Goal: Check status: Check status

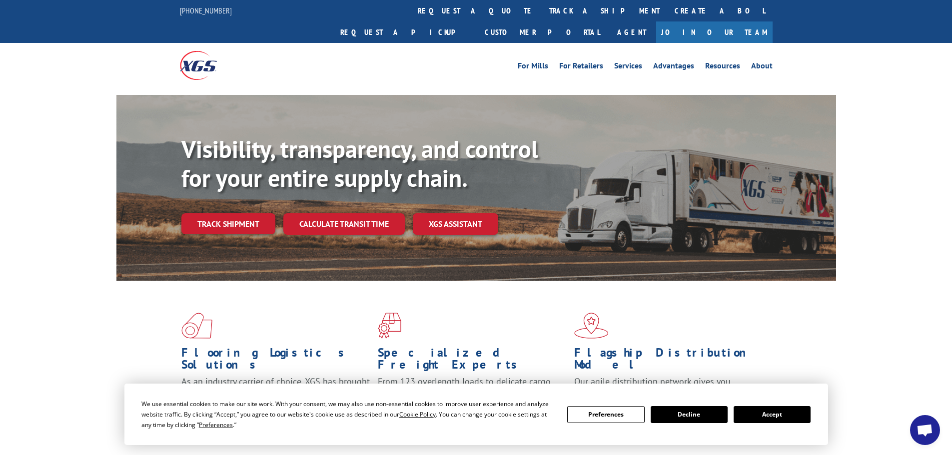
click at [764, 415] on button "Accept" at bounding box center [772, 414] width 77 height 17
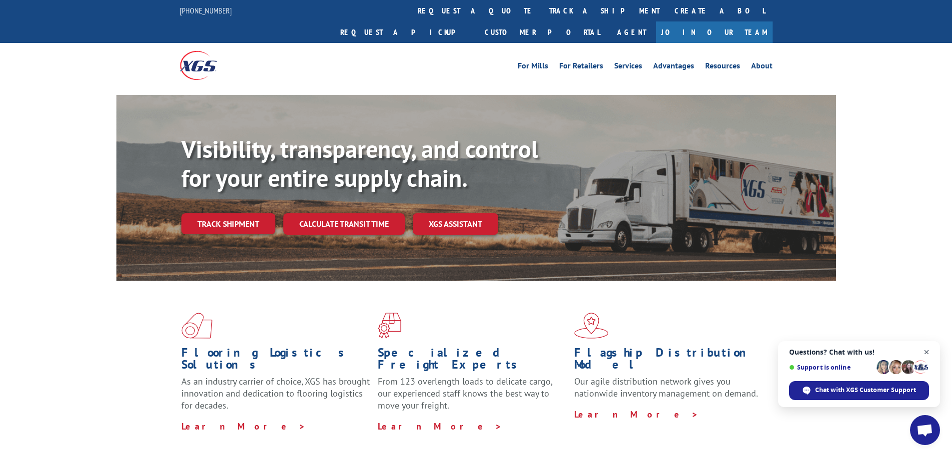
click at [928, 352] on span "Close chat" at bounding box center [927, 352] width 12 height 12
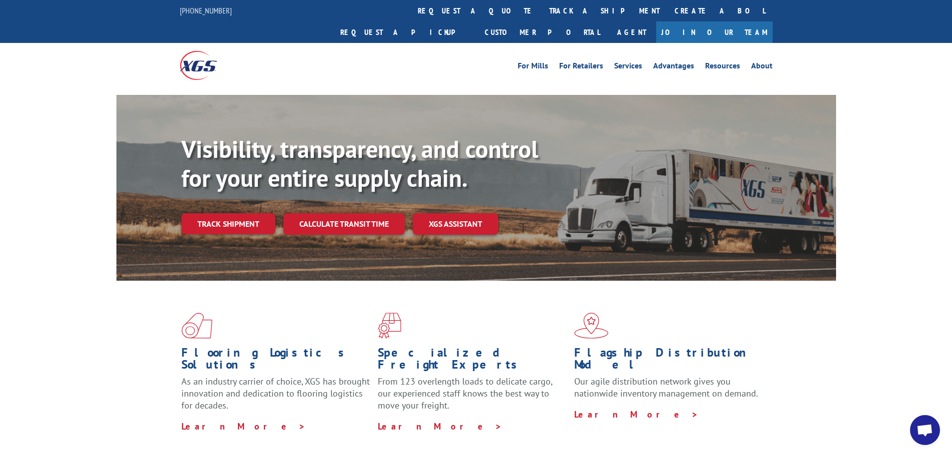
click at [236, 213] on link "Track shipment" at bounding box center [228, 223] width 94 height 21
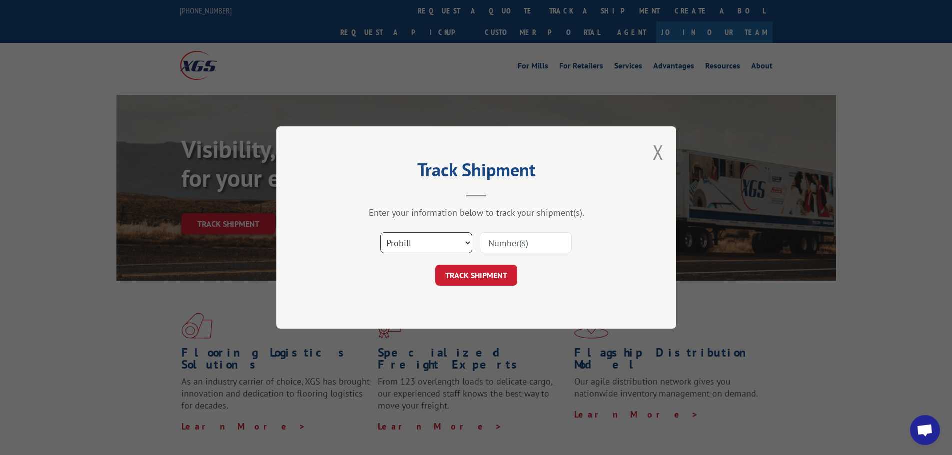
click at [423, 242] on select "Select category... Probill BOL PO" at bounding box center [426, 242] width 92 height 21
select select "bol"
click at [380, 232] on select "Select category... Probill BOL PO" at bounding box center [426, 242] width 92 height 21
click at [529, 241] on input at bounding box center [526, 242] width 92 height 21
paste input "527384239"
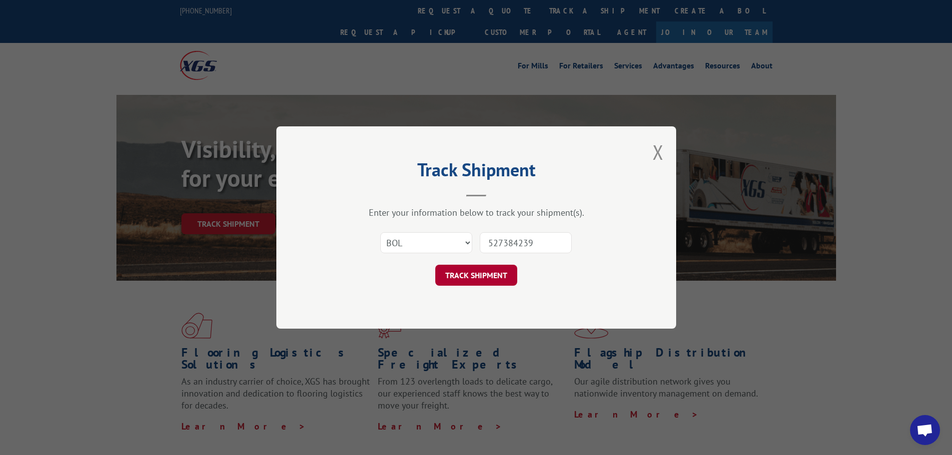
type input "527384239"
drag, startPoint x: 491, startPoint y: 277, endPoint x: 548, endPoint y: 275, distance: 56.5
click at [492, 277] on button "TRACK SHIPMENT" at bounding box center [476, 275] width 82 height 21
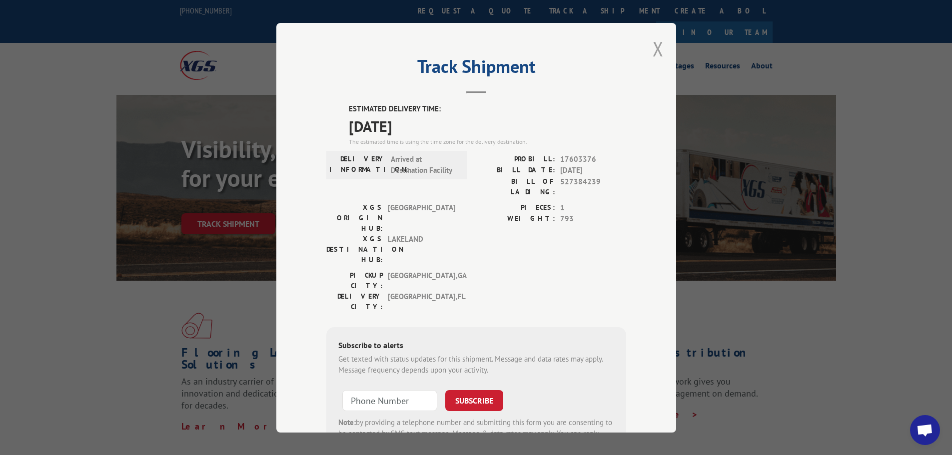
click at [653, 51] on button "Close modal" at bounding box center [658, 48] width 11 height 26
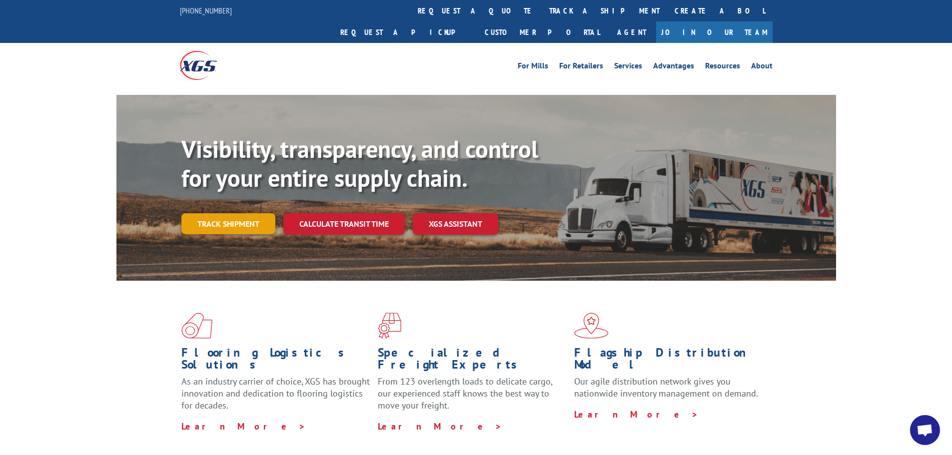
click at [196, 213] on link "Track shipment" at bounding box center [228, 223] width 94 height 21
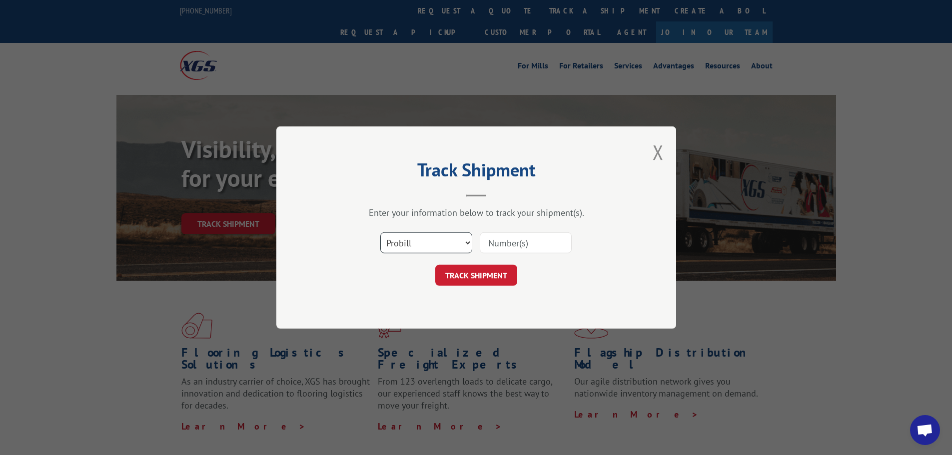
click at [437, 246] on select "Select category... Probill BOL PO" at bounding box center [426, 242] width 92 height 21
select select "bol"
click at [380, 232] on select "Select category... Probill BOL PO" at bounding box center [426, 242] width 92 height 21
click at [515, 248] on input at bounding box center [526, 242] width 92 height 21
paste input "527384239"
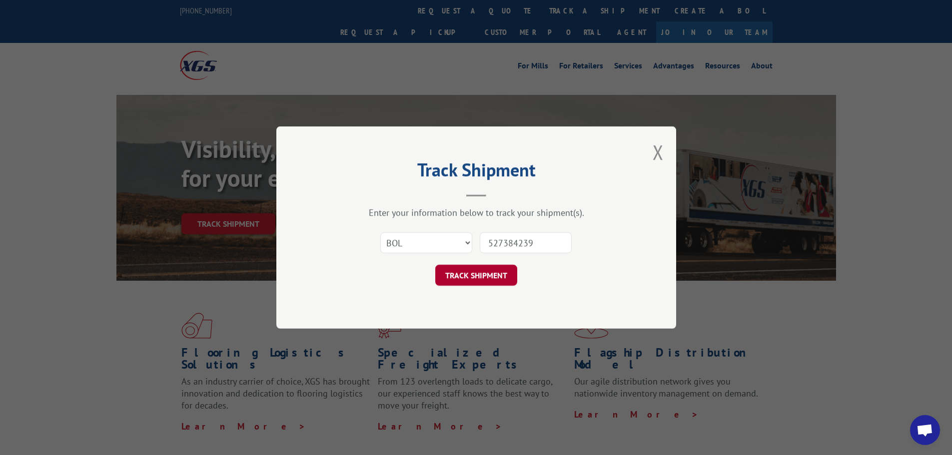
type input "527384239"
click at [502, 276] on button "TRACK SHIPMENT" at bounding box center [476, 275] width 82 height 21
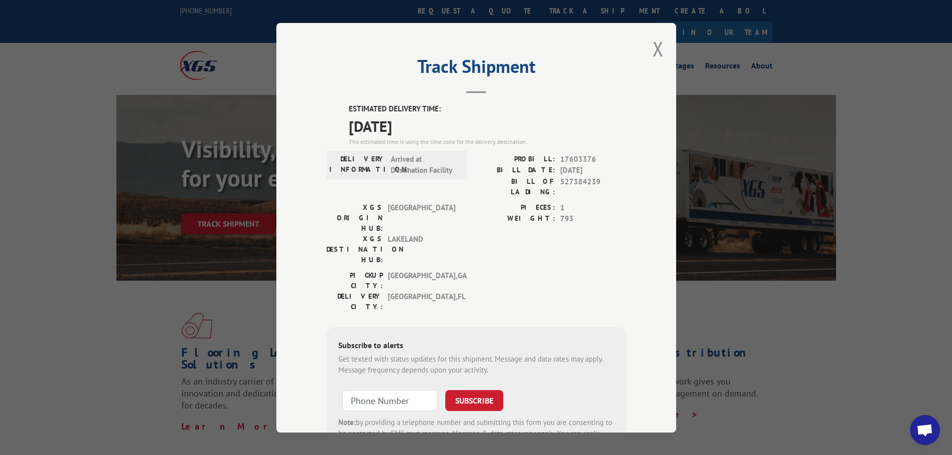
click at [652, 276] on div "Track Shipment ESTIMATED DELIVERY TIME: [DATE] The estimated time is using the …" at bounding box center [476, 228] width 400 height 410
click at [310, 82] on div "Track Shipment ESTIMATED DELIVERY TIME: [DATE] The estimated time is using the …" at bounding box center [476, 228] width 400 height 410
drag, startPoint x: 296, startPoint y: 38, endPoint x: 567, endPoint y: 123, distance: 284.4
click at [567, 123] on div "Track Shipment ESTIMATED DELIVERY TIME: [DATE] The estimated time is using the …" at bounding box center [476, 228] width 400 height 410
click at [304, 393] on div "Track Shipment ESTIMATED DELIVERY TIME: [DATE] The estimated time is using the …" at bounding box center [476, 228] width 400 height 410
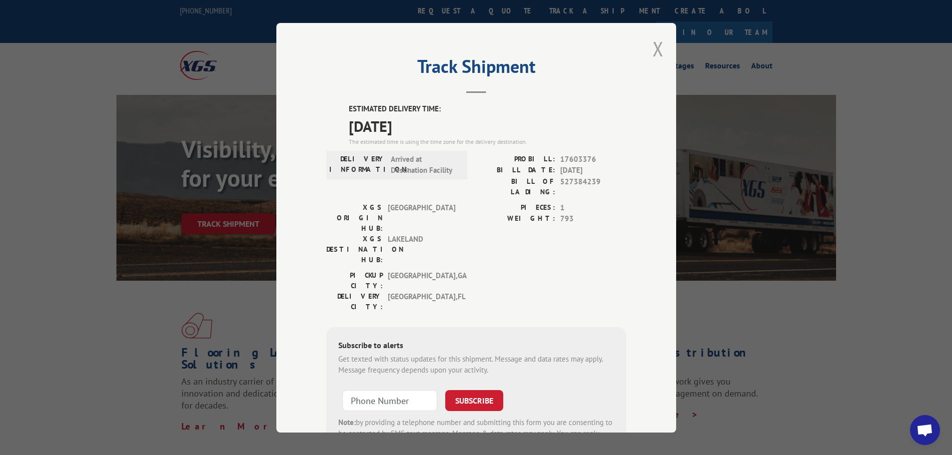
click at [654, 51] on button "Close modal" at bounding box center [658, 48] width 11 height 26
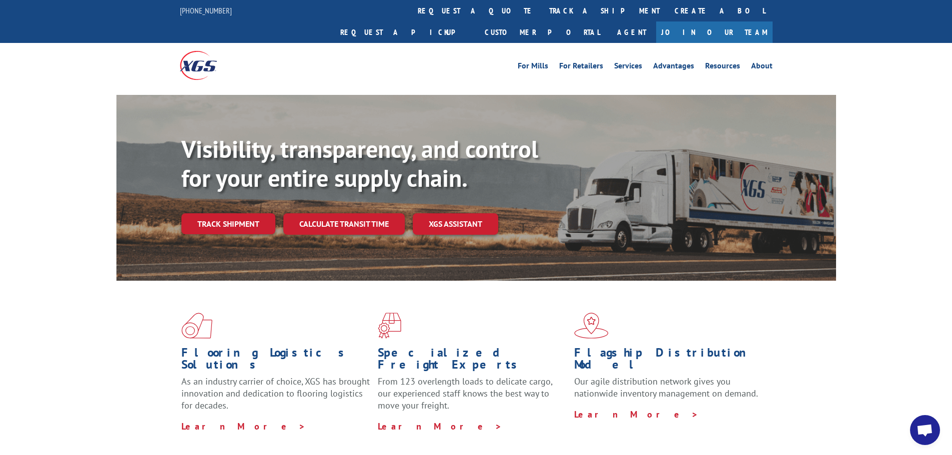
click at [53, 343] on div "Flooring Logistics Solutions As an industry carrier of choice, XGS has brought …" at bounding box center [476, 381] width 952 height 201
click at [656, 21] on link "Agent" at bounding box center [631, 31] width 49 height 21
drag, startPoint x: 223, startPoint y: 13, endPoint x: 311, endPoint y: 16, distance: 88.5
click at [178, 11] on div "[PHONE_NUMBER] request a quote track a shipment Create a BOL Request a pickup C…" at bounding box center [476, 21] width 952 height 43
copy link "[PHONE_NUMBER]"
